Goal: Task Accomplishment & Management: Manage account settings

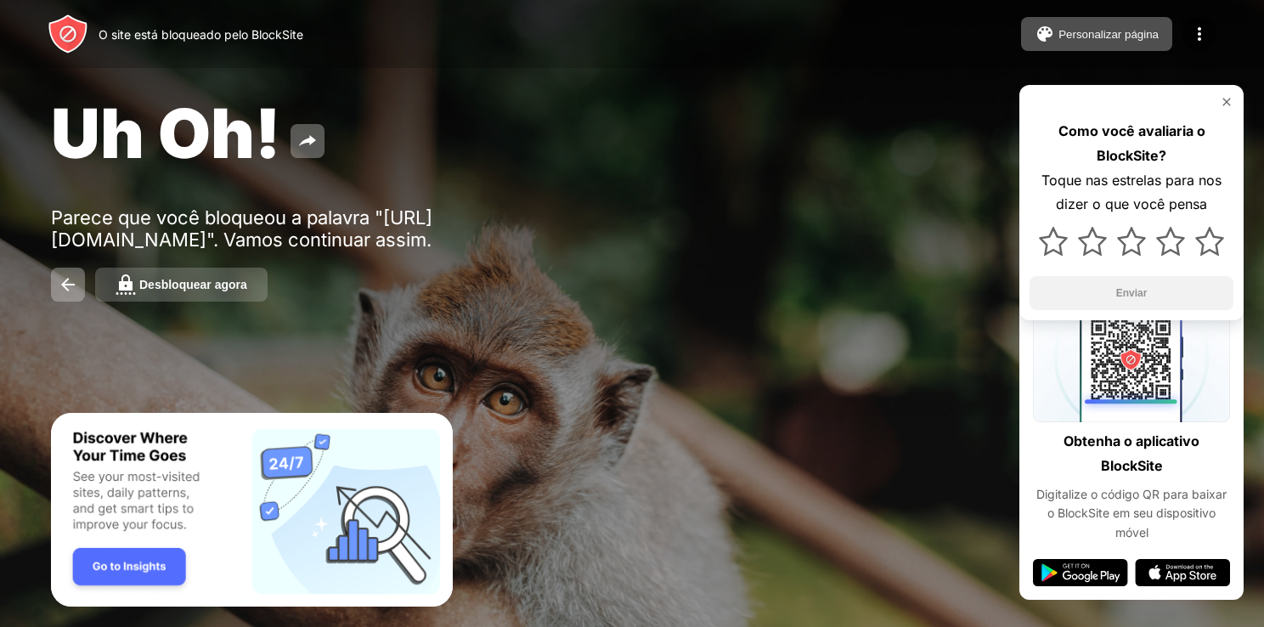
click at [217, 290] on div "Desbloquear agora" at bounding box center [193, 285] width 108 height 14
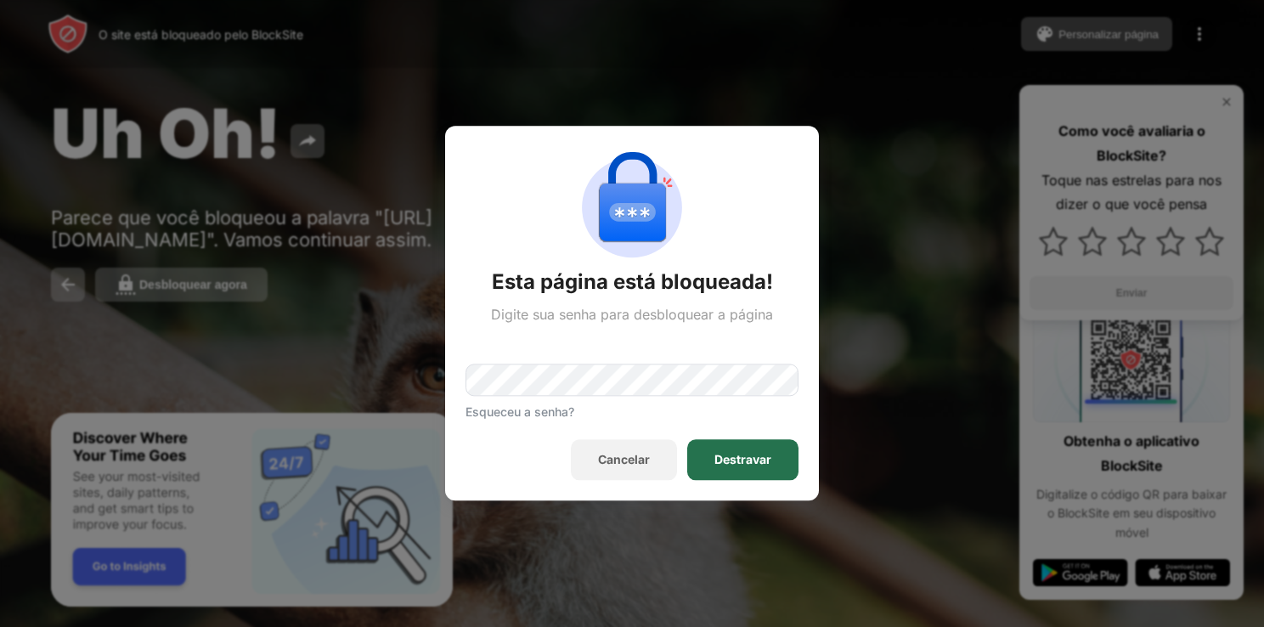
click at [753, 446] on div "Destravar" at bounding box center [742, 460] width 111 height 41
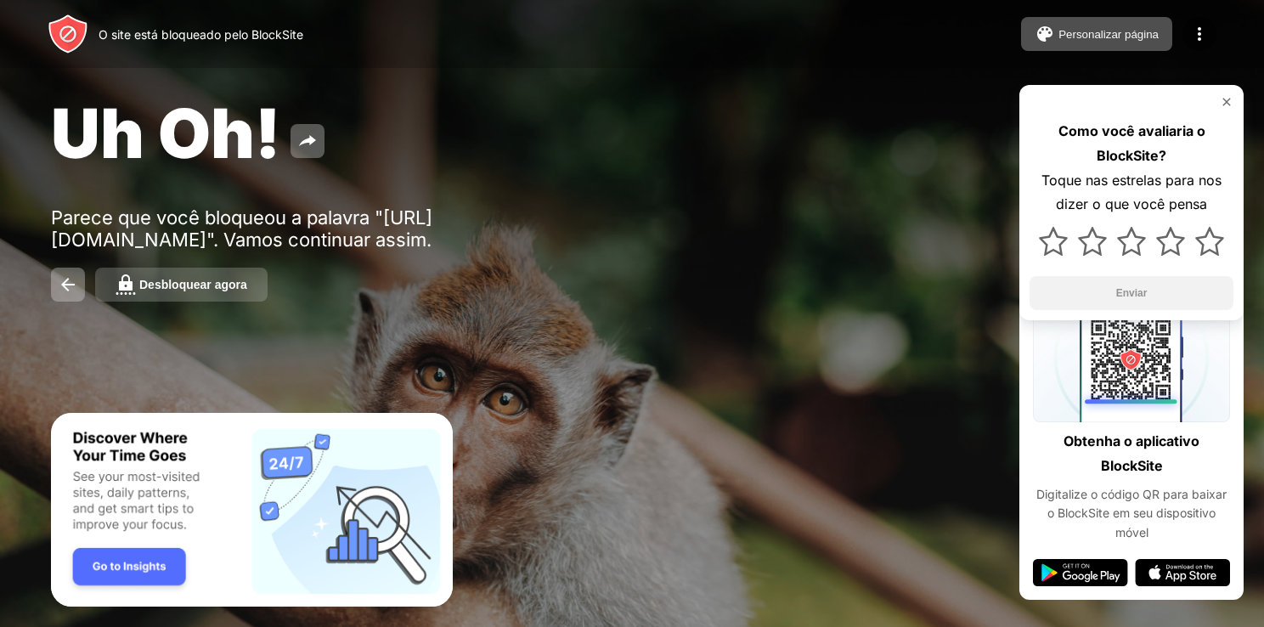
click at [221, 287] on div "Desbloquear agora" at bounding box center [193, 285] width 108 height 14
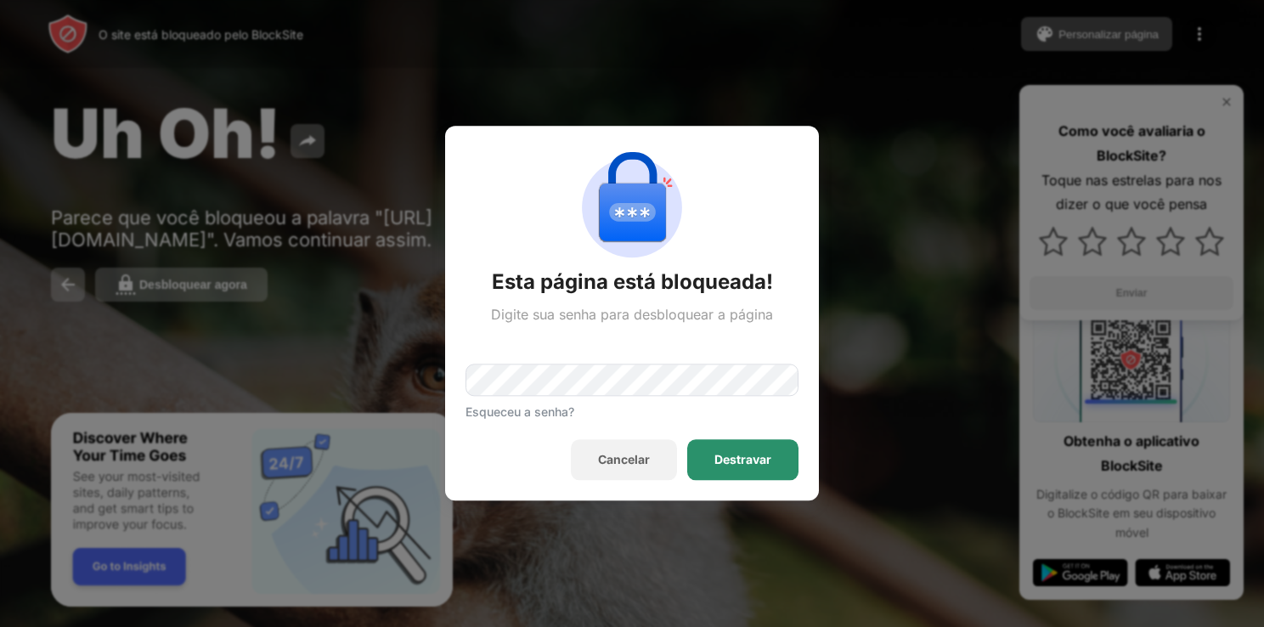
click at [757, 464] on div "Destravar" at bounding box center [742, 461] width 57 height 14
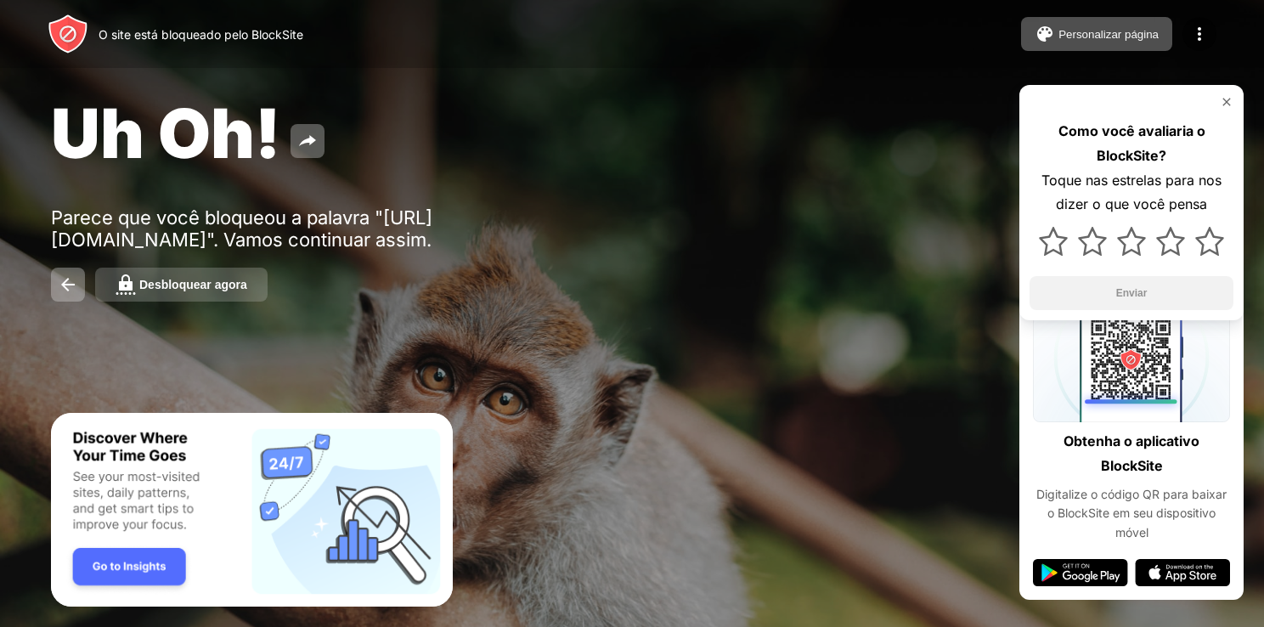
click at [187, 288] on div "Desbloquear agora" at bounding box center [193, 285] width 108 height 14
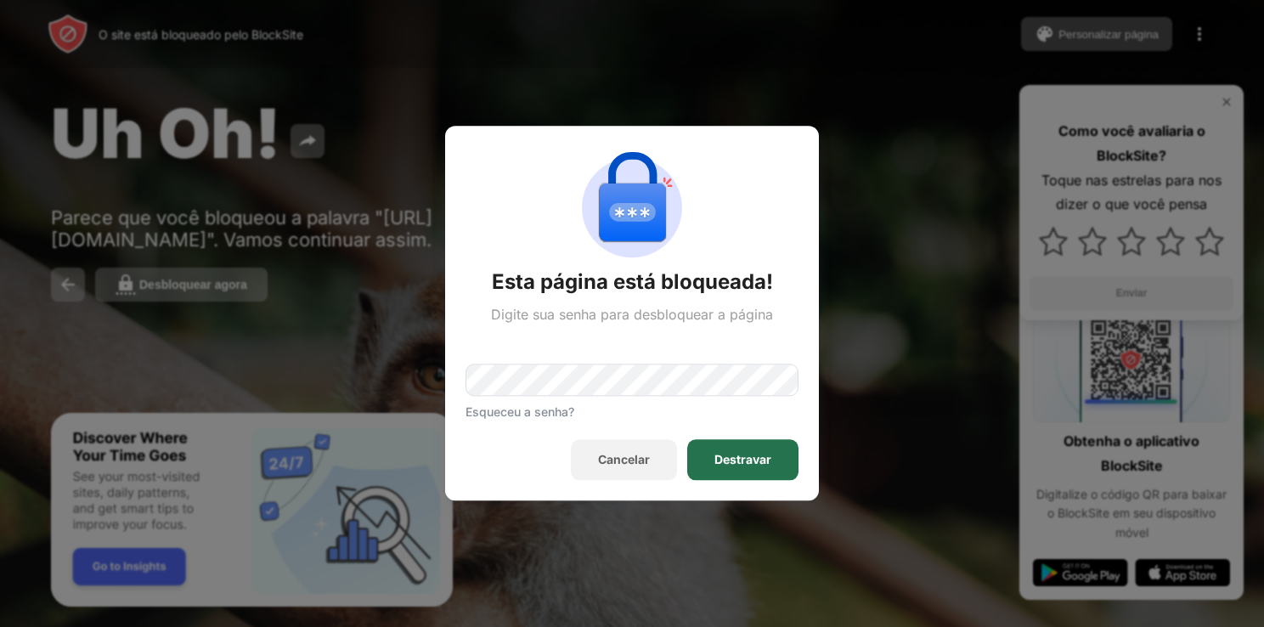
click at [768, 463] on div "Destravar" at bounding box center [742, 461] width 57 height 14
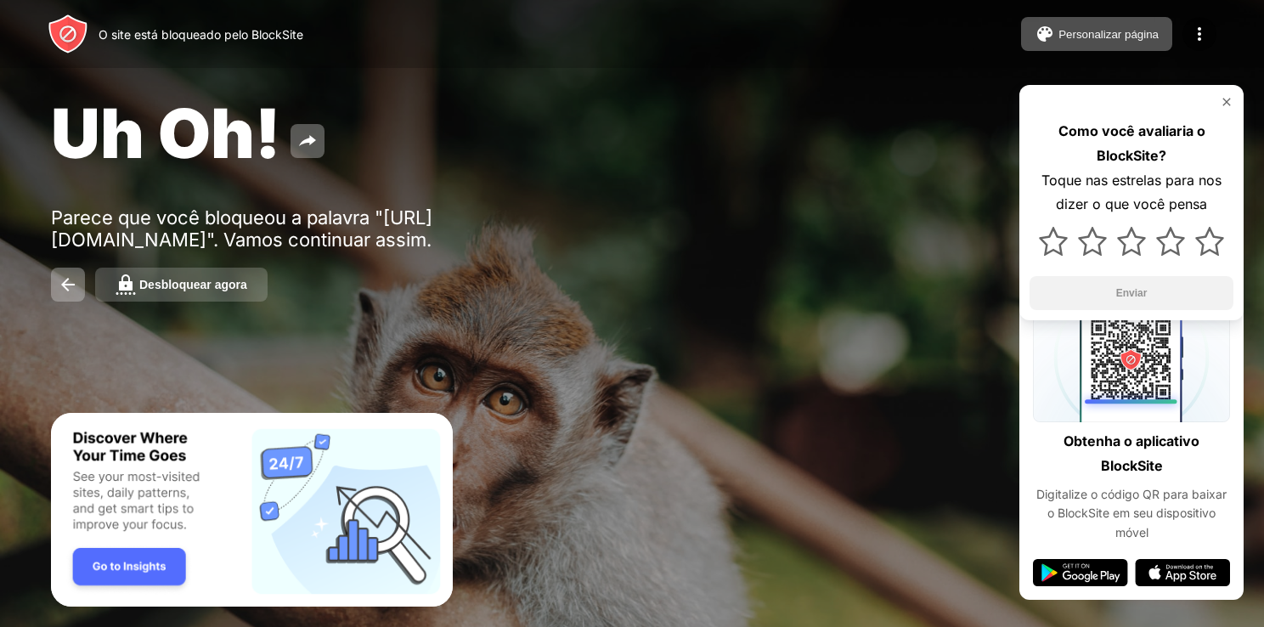
click at [239, 291] on div "Desbloquear agora" at bounding box center [193, 285] width 108 height 14
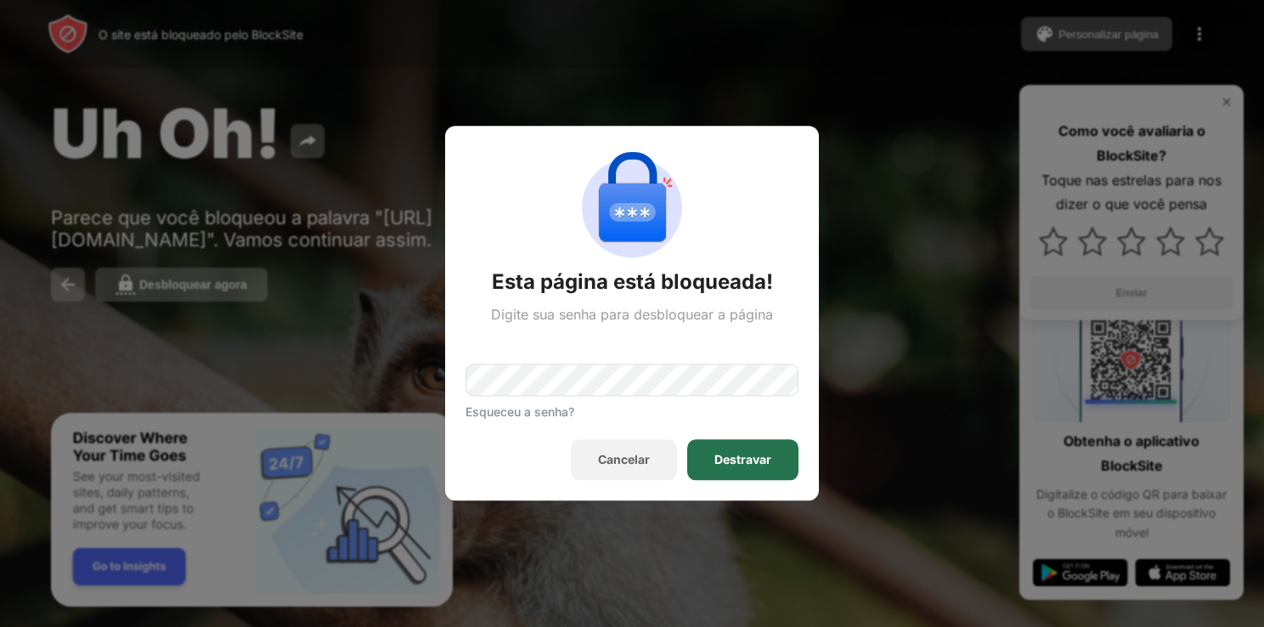
click at [749, 463] on div "Destravar" at bounding box center [742, 461] width 57 height 14
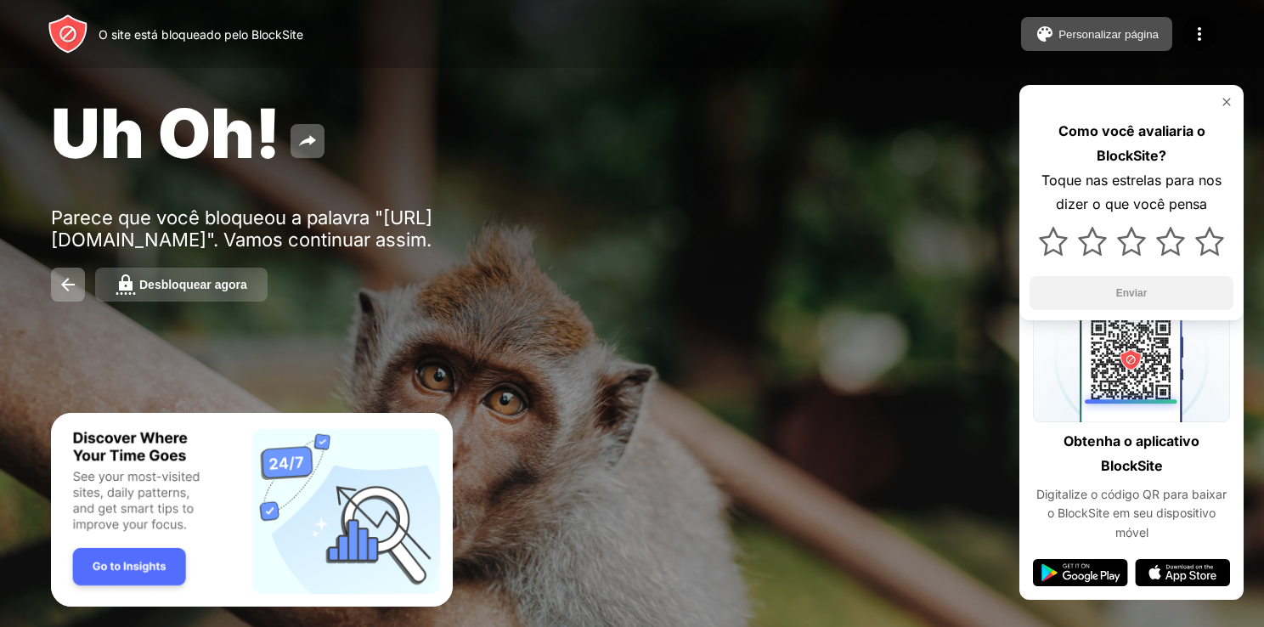
click at [223, 289] on div "Desbloquear agora" at bounding box center [193, 285] width 108 height 14
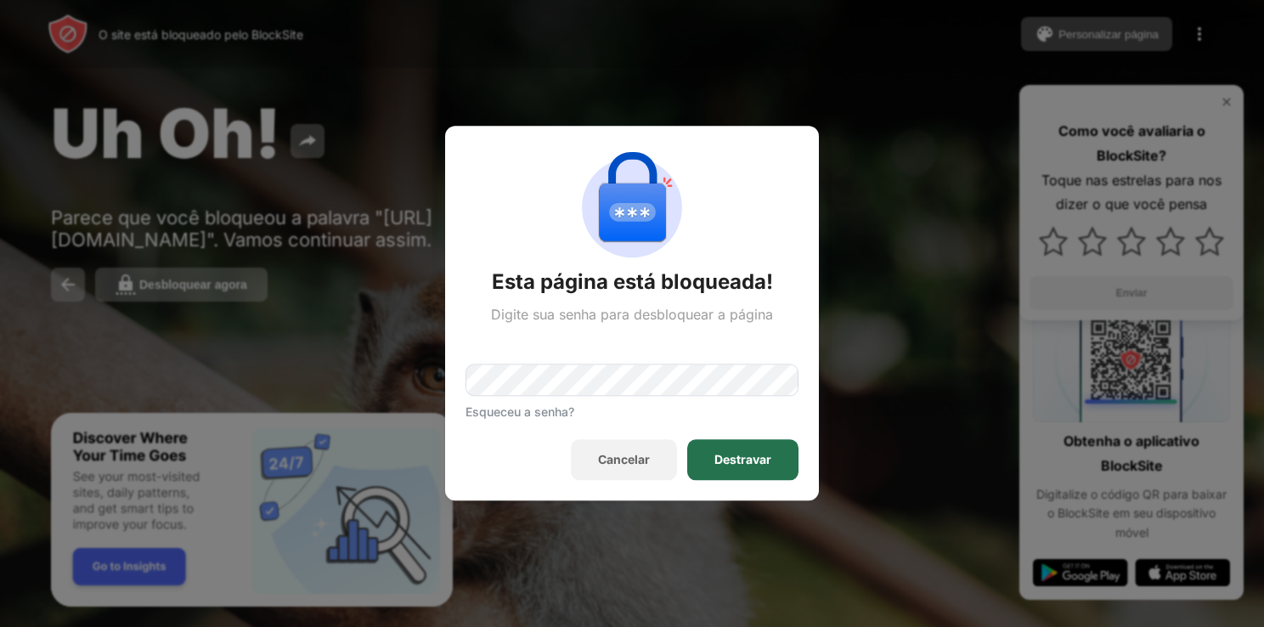
click at [762, 457] on div "Destravar" at bounding box center [742, 461] width 57 height 14
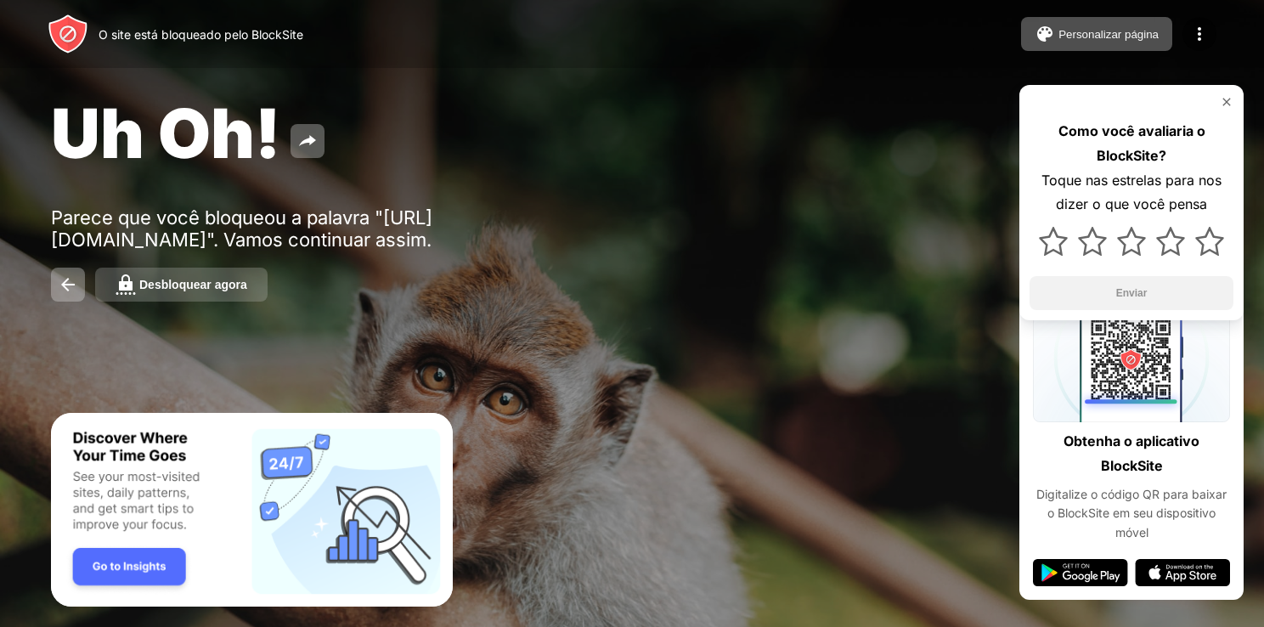
click at [215, 282] on div "Desbloquear agora" at bounding box center [193, 285] width 108 height 14
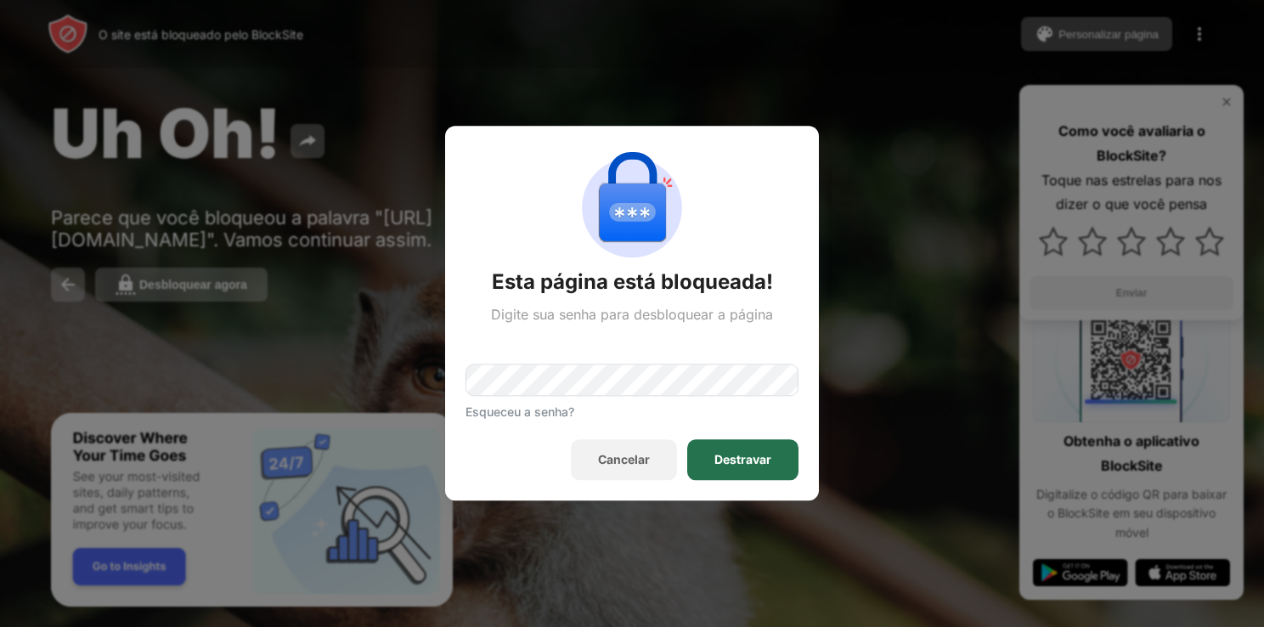
click at [742, 450] on div "Destravar" at bounding box center [742, 460] width 111 height 41
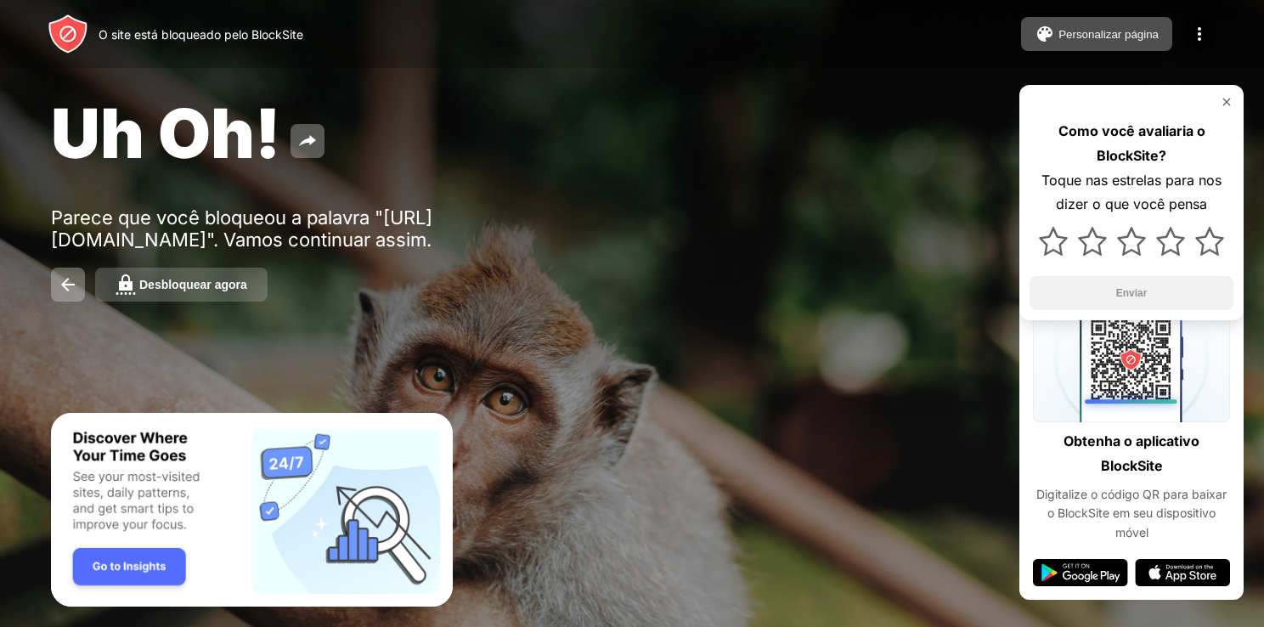
click at [237, 302] on button "Desbloquear agora" at bounding box center [181, 285] width 172 height 34
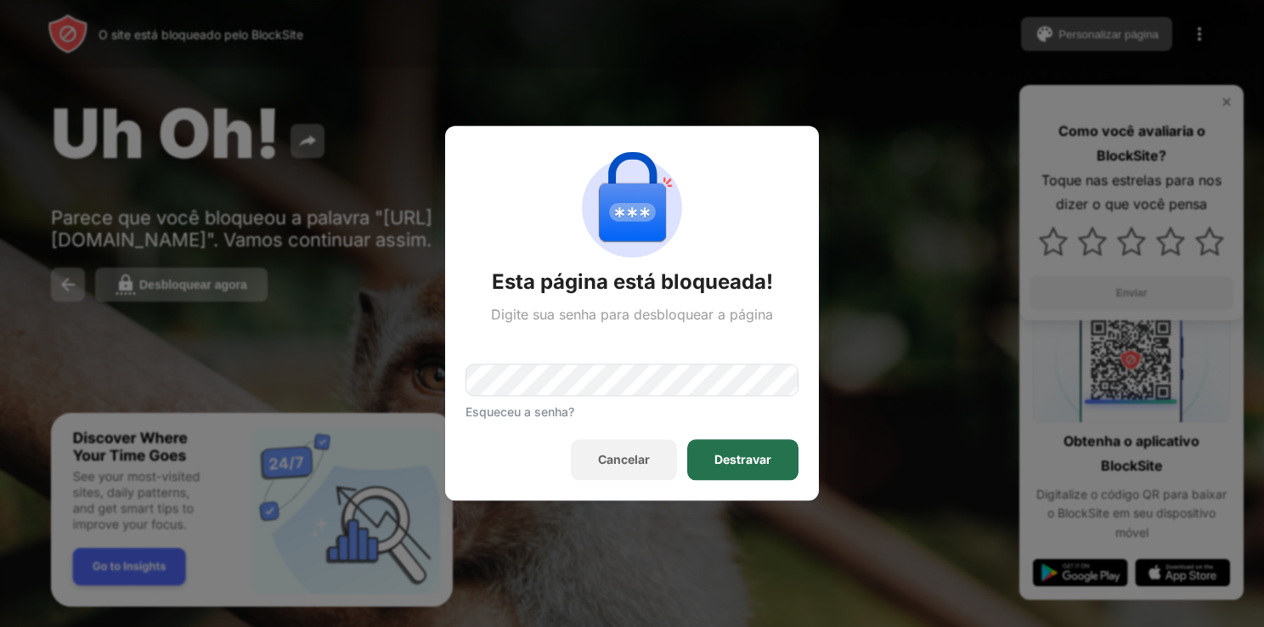
click at [762, 449] on div "Destravar" at bounding box center [742, 460] width 111 height 41
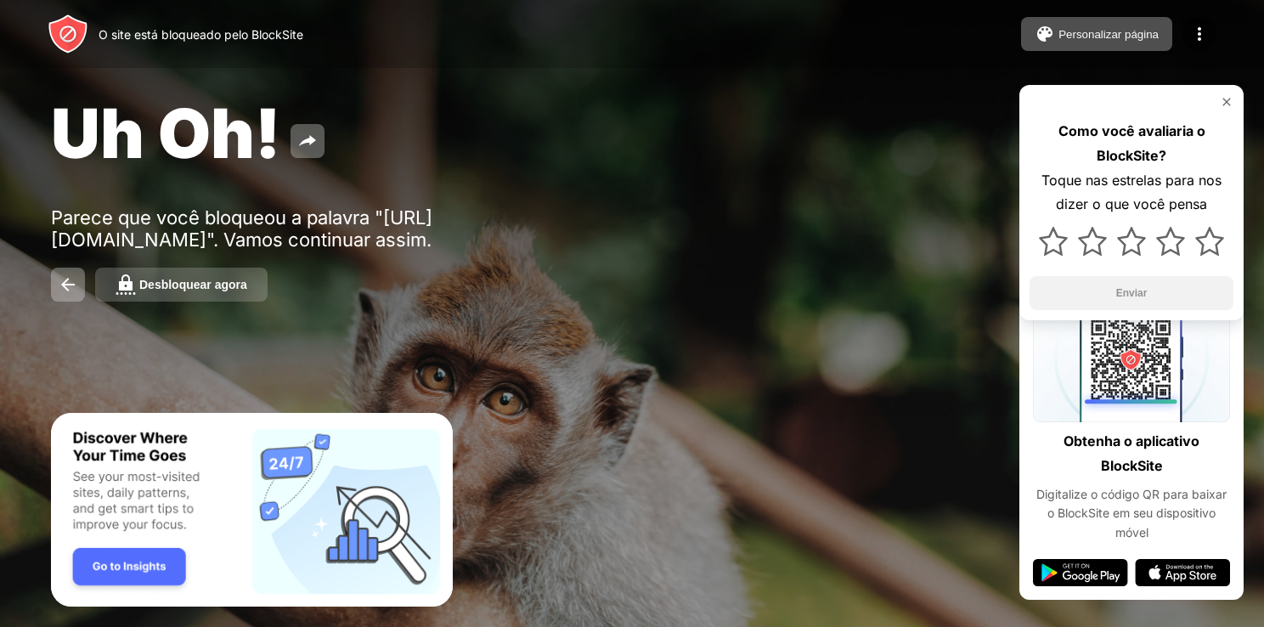
click at [227, 289] on div "Desbloquear agora" at bounding box center [193, 285] width 108 height 14
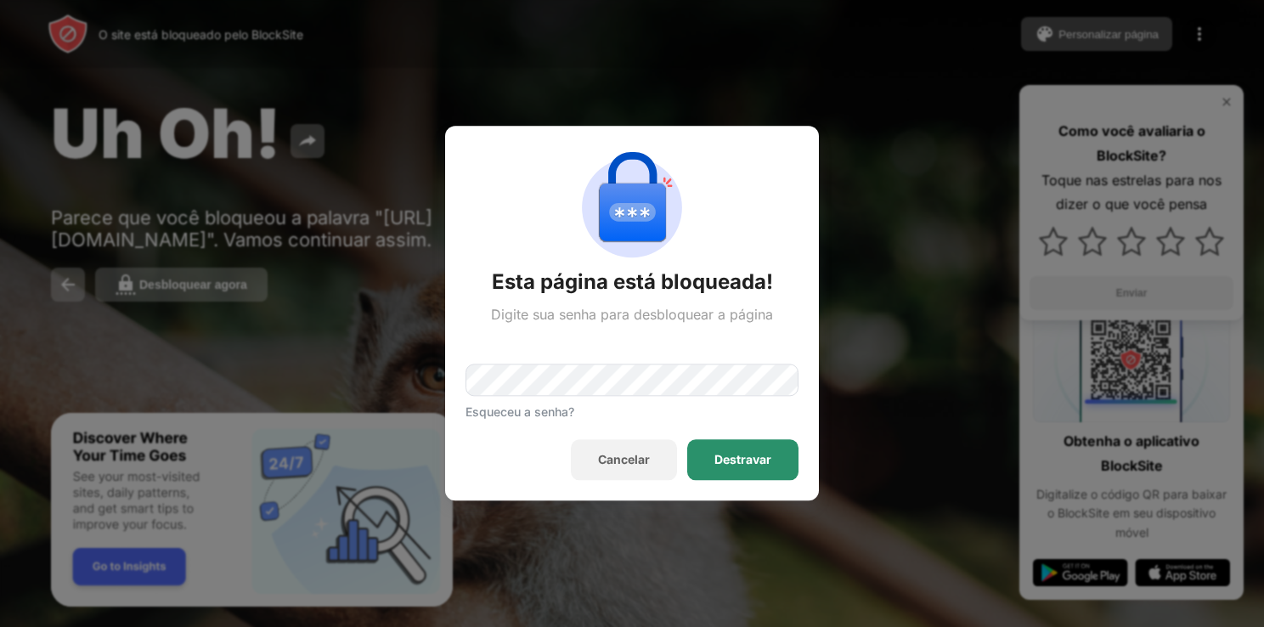
click at [736, 478] on div "Destravar" at bounding box center [742, 460] width 111 height 41
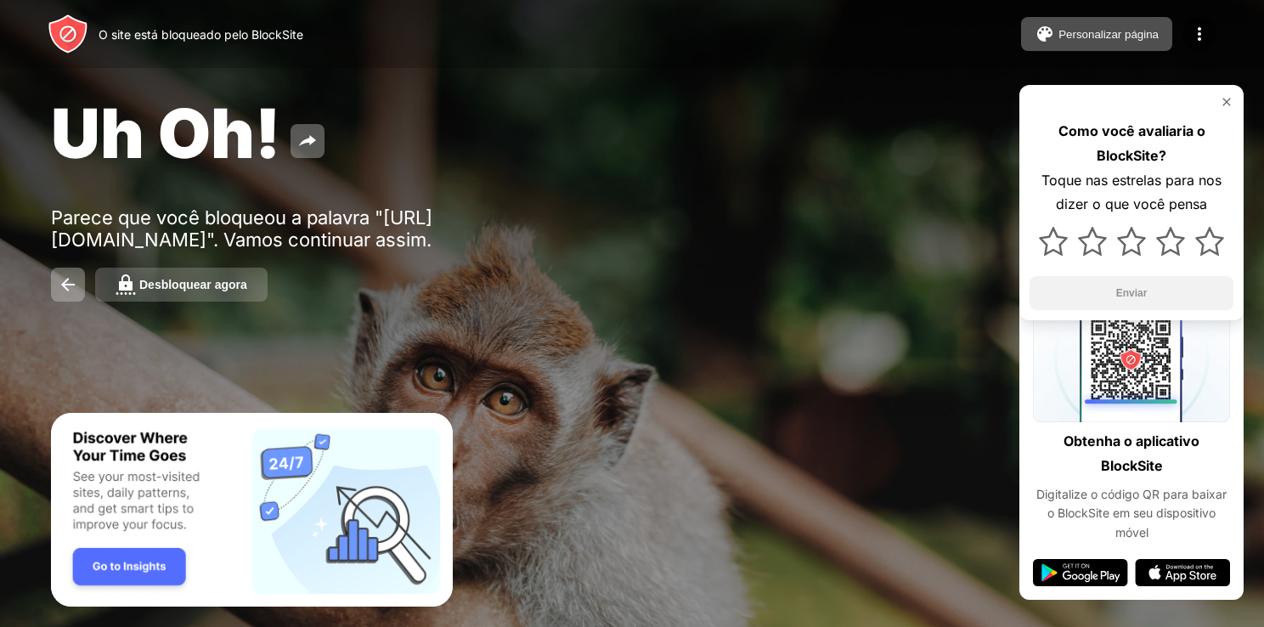
click at [216, 283] on div "Desbloquear agora" at bounding box center [193, 285] width 108 height 14
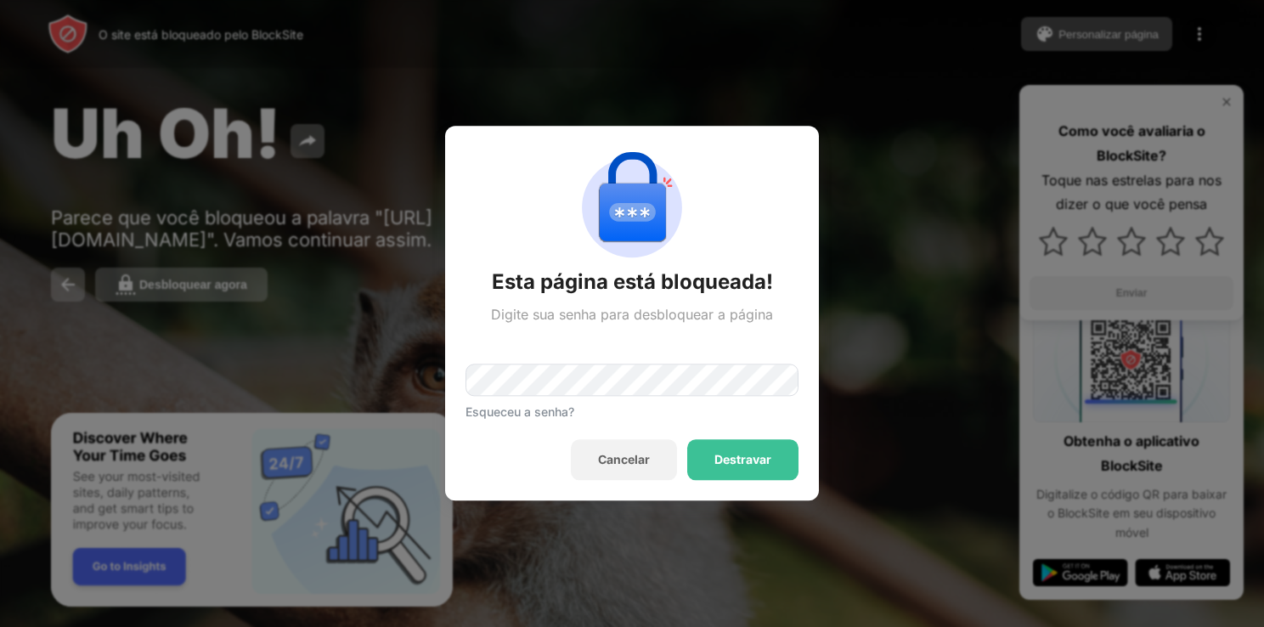
click at [744, 481] on div "Esta página está bloqueada! Digite sua senha para desbloquear a página Esqueceu…" at bounding box center [632, 313] width 374 height 375
click at [723, 443] on div "Destravar" at bounding box center [742, 460] width 111 height 41
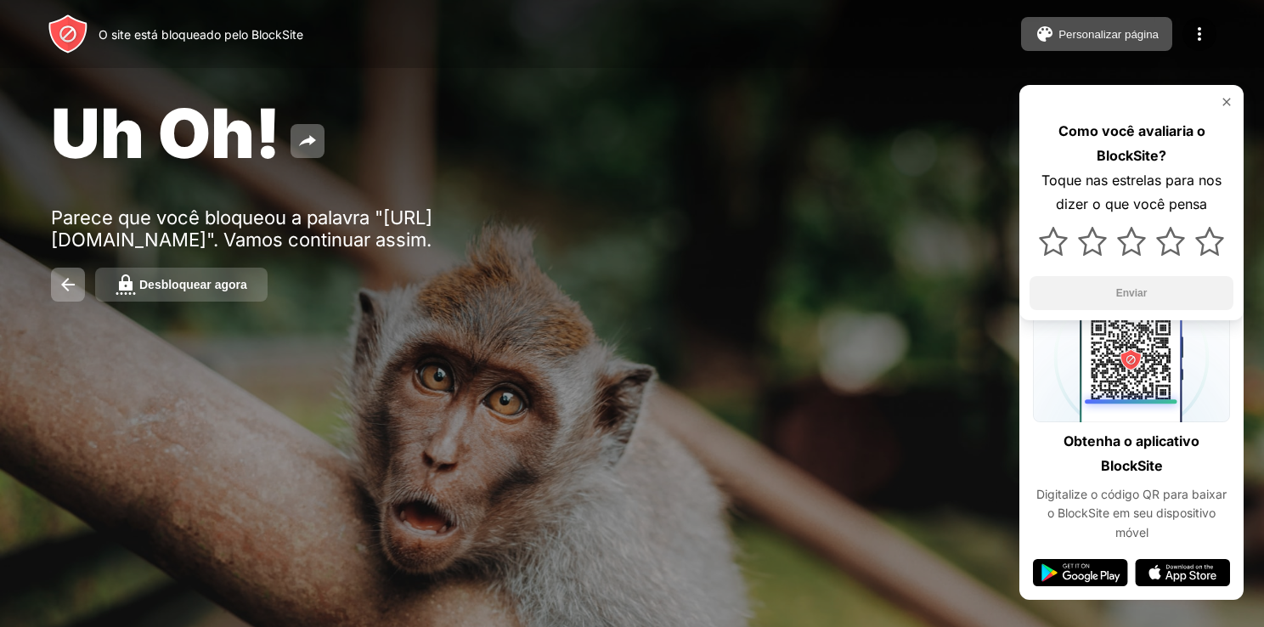
click at [227, 291] on div "Desbloquear agora" at bounding box center [193, 285] width 108 height 14
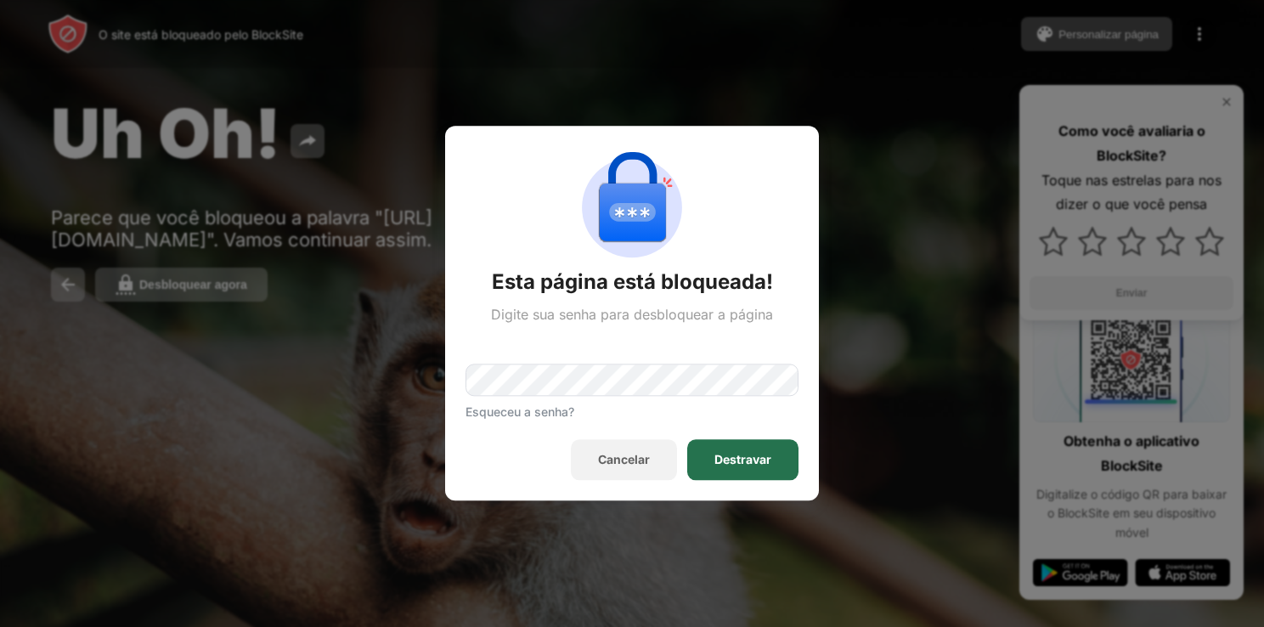
click at [734, 471] on div "Destravar" at bounding box center [742, 460] width 111 height 41
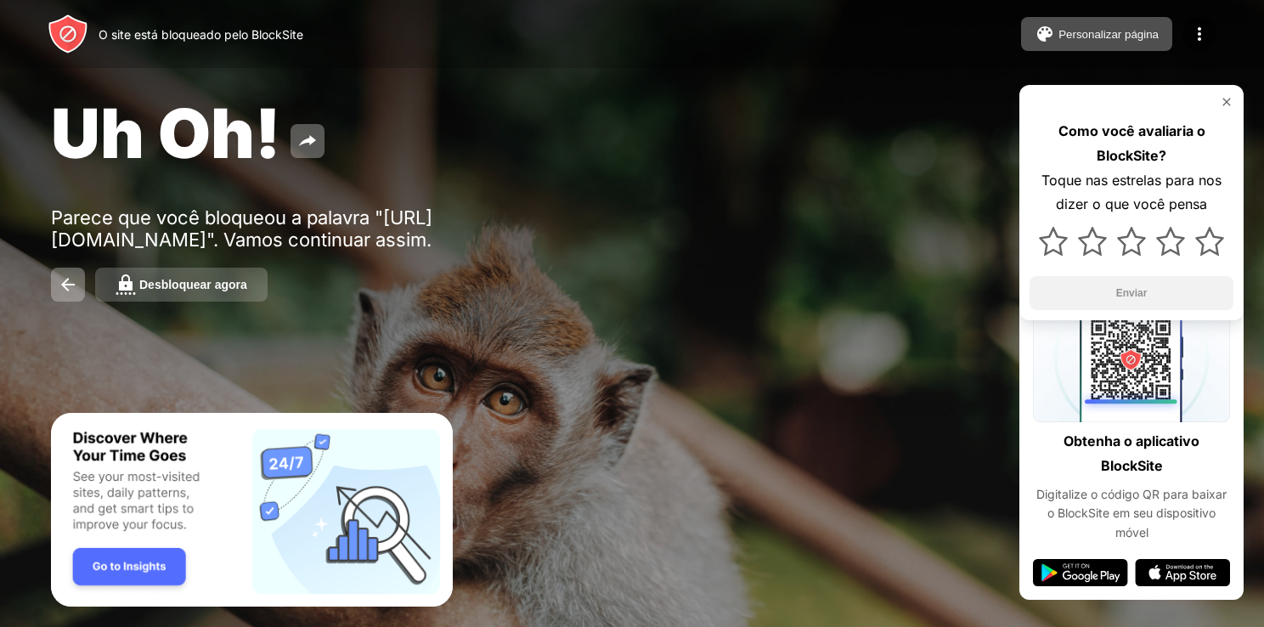
click at [190, 285] on div "Desbloquear agora" at bounding box center [193, 285] width 108 height 14
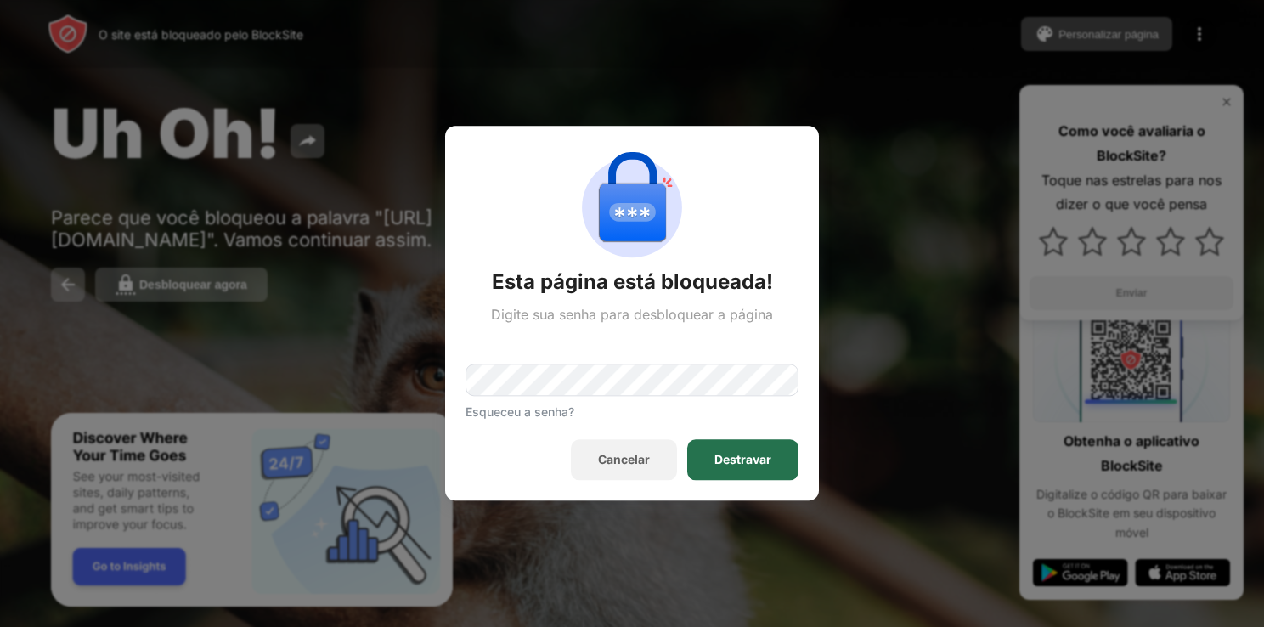
click at [735, 465] on div "Destravar" at bounding box center [742, 461] width 57 height 14
